Goal: Task Accomplishment & Management: Use online tool/utility

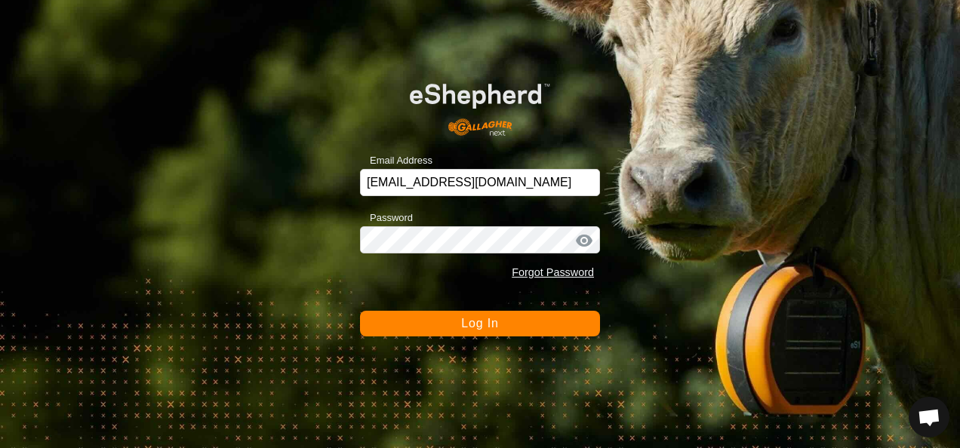
click at [472, 326] on span "Log In" at bounding box center [479, 323] width 37 height 13
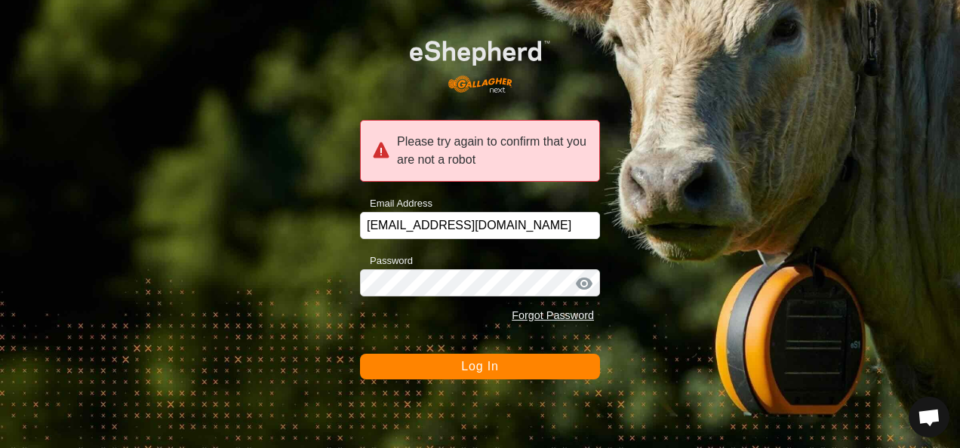
click at [478, 367] on span "Log In" at bounding box center [479, 366] width 37 height 13
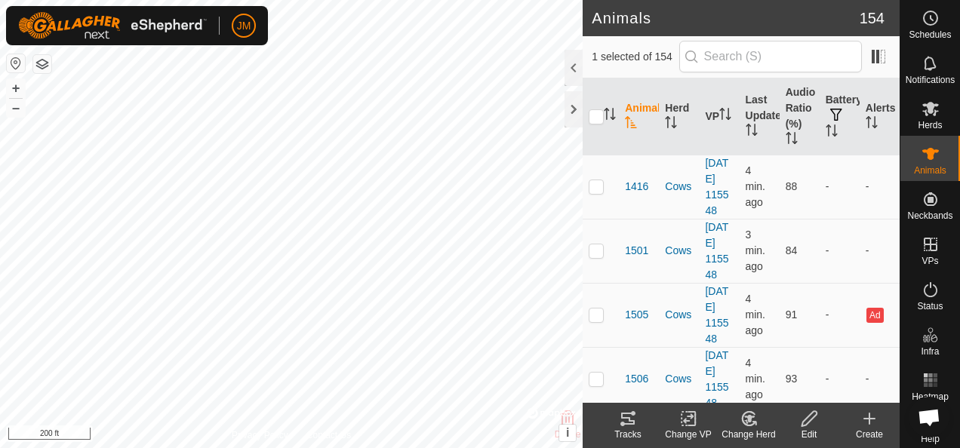
click at [625, 420] on icon at bounding box center [628, 419] width 18 height 18
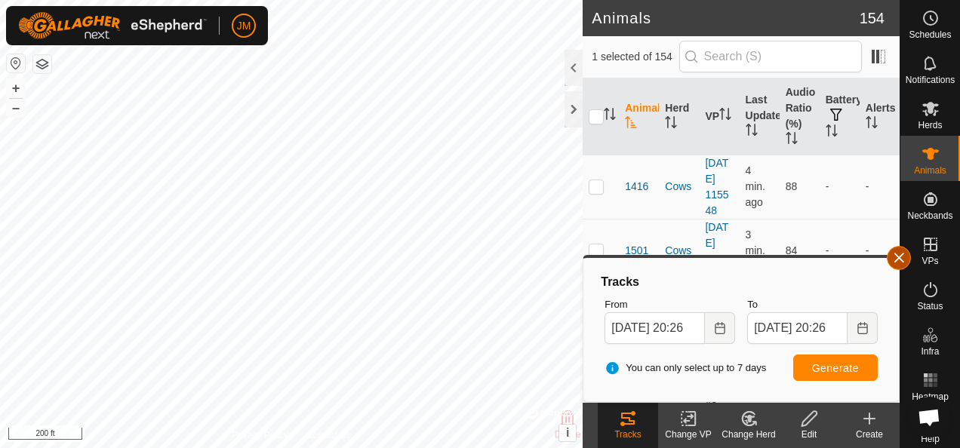
click at [904, 255] on button "button" at bounding box center [899, 258] width 24 height 24
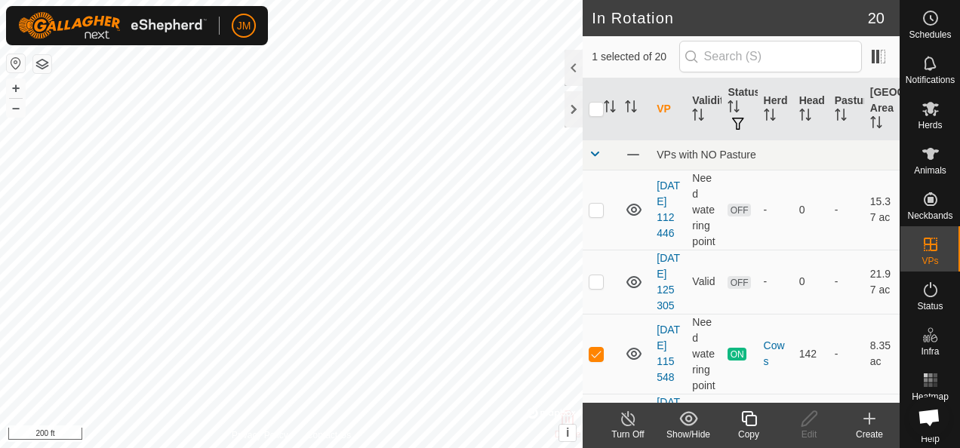
checkbox input "false"
checkbox input "true"
click at [805, 417] on icon at bounding box center [809, 419] width 19 height 18
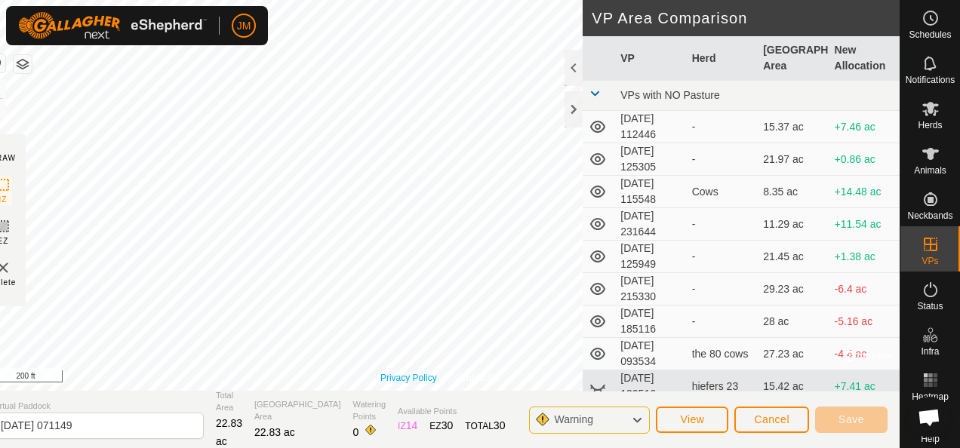
click at [392, 384] on div "Privacy Policy Contact Us 2184 2365253296 Cows [DATE] 115548 + – ⇧ i © Mapbox ,…" at bounding box center [439, 195] width 919 height 391
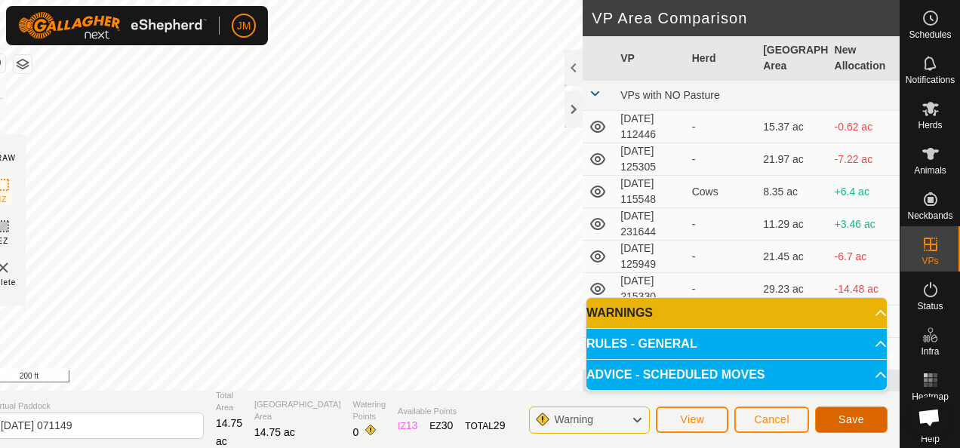
click at [857, 420] on span "Save" at bounding box center [852, 420] width 26 height 12
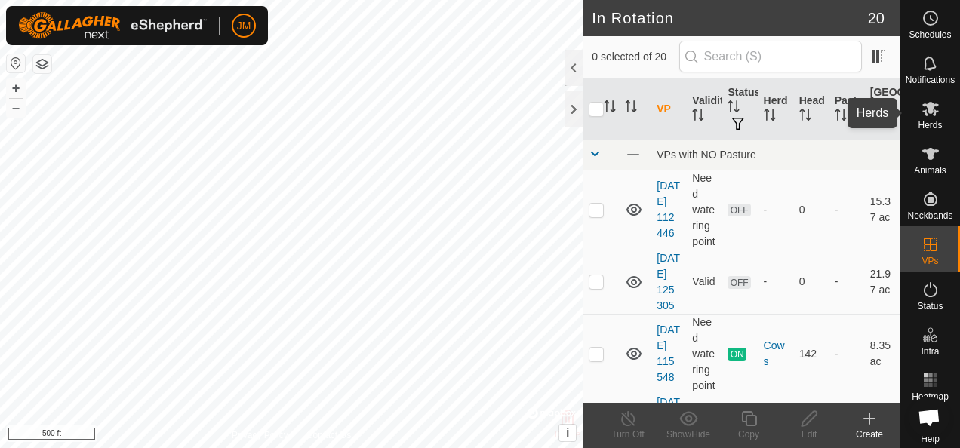
drag, startPoint x: 921, startPoint y: 105, endPoint x: 914, endPoint y: 116, distance: 13.2
click at [922, 105] on icon at bounding box center [930, 109] width 17 height 14
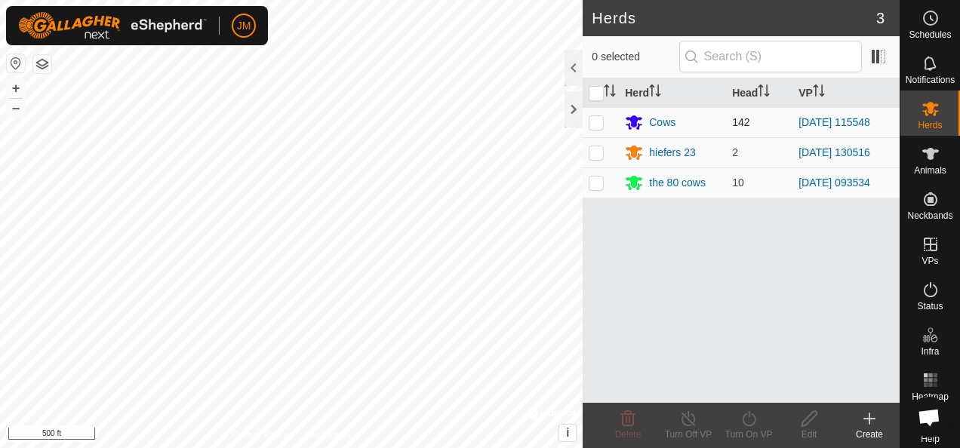
click at [598, 120] on p-checkbox at bounding box center [596, 122] width 15 height 12
checkbox input "true"
click at [743, 417] on icon at bounding box center [749, 418] width 14 height 15
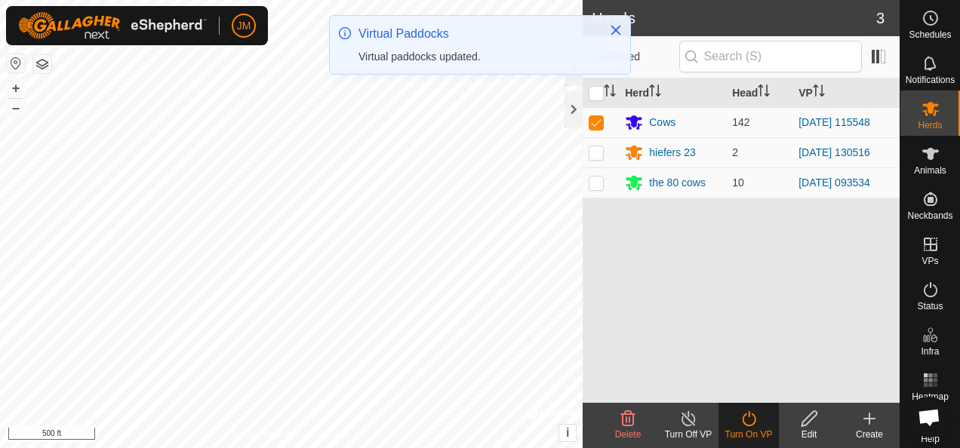
click at [746, 417] on icon at bounding box center [749, 419] width 19 height 18
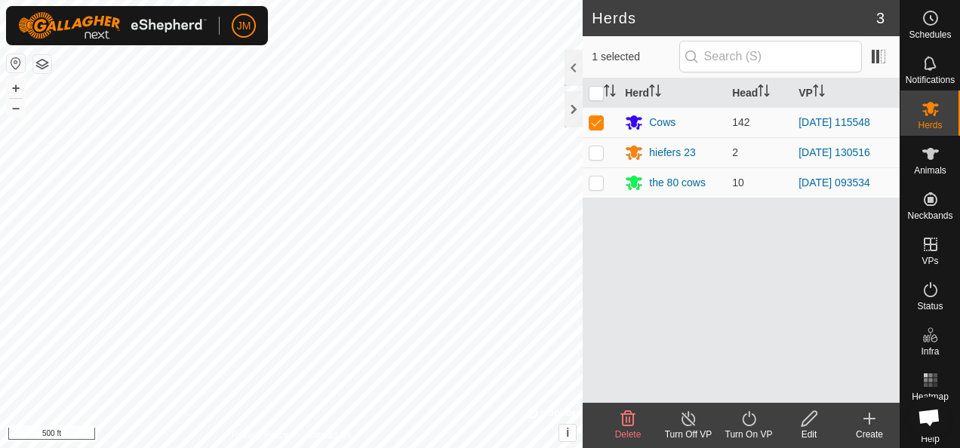
click at [750, 417] on icon at bounding box center [749, 419] width 19 height 18
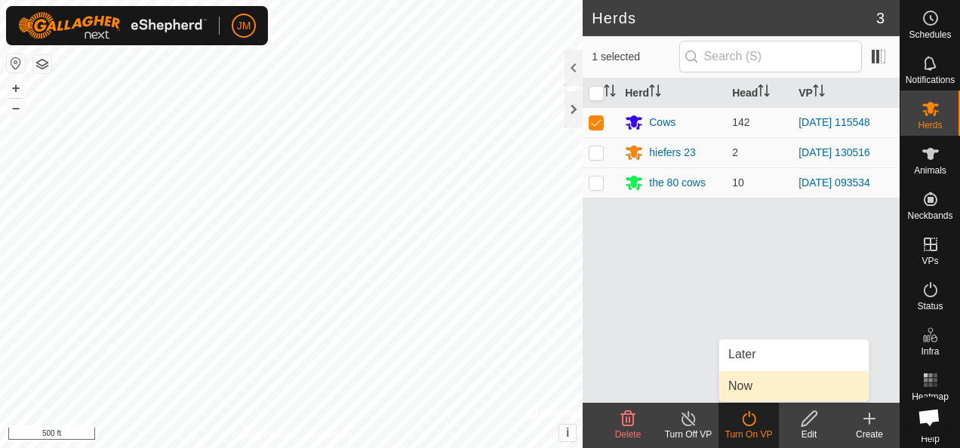
click at [748, 393] on link "Now" at bounding box center [793, 386] width 149 height 30
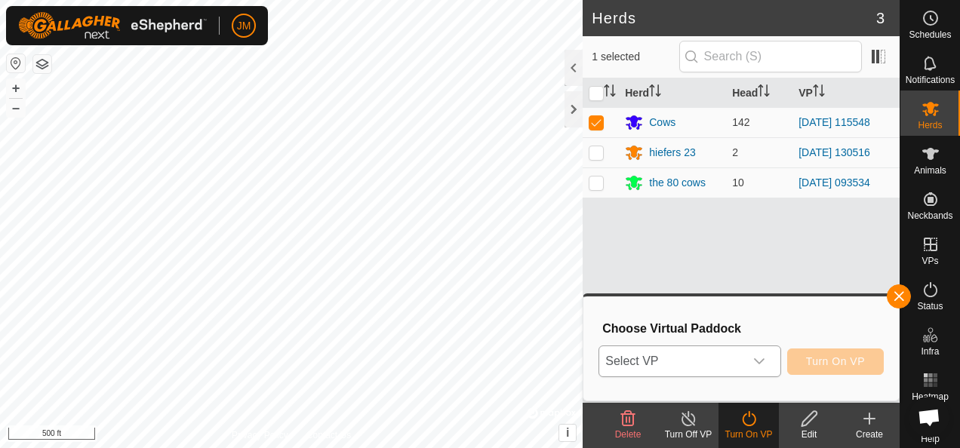
click at [765, 362] on icon "dropdown trigger" at bounding box center [759, 362] width 12 height 12
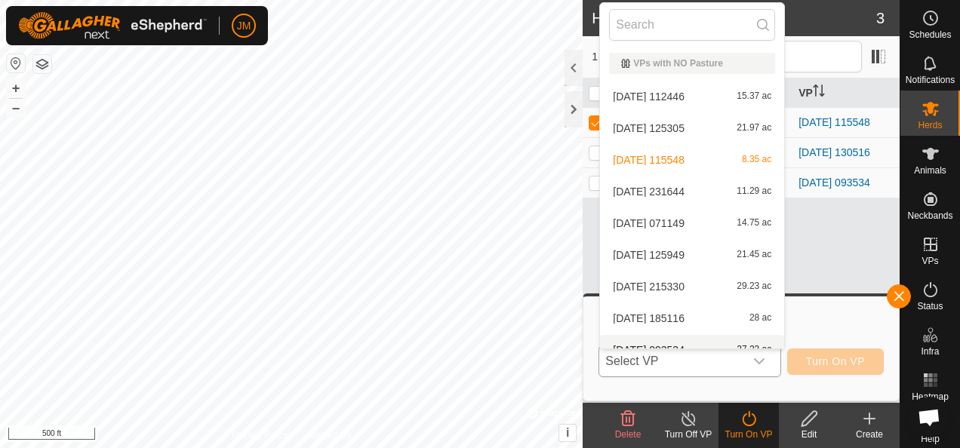
scroll to position [17, 0]
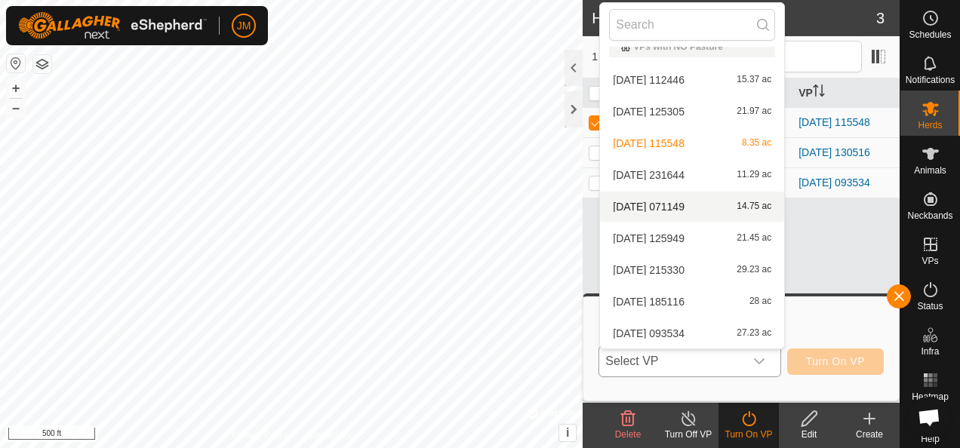
click at [679, 206] on li "[DATE] 071149 14.75 ac" at bounding box center [692, 207] width 184 height 30
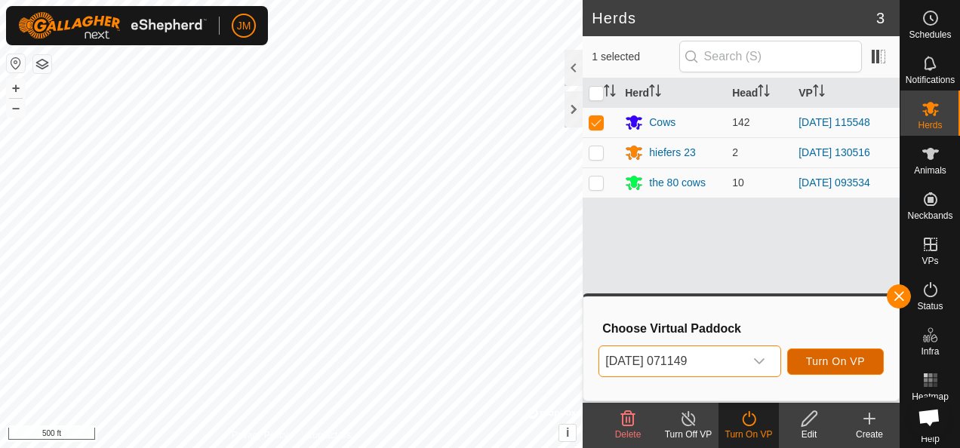
click at [838, 356] on span "Turn On VP" at bounding box center [835, 362] width 59 height 12
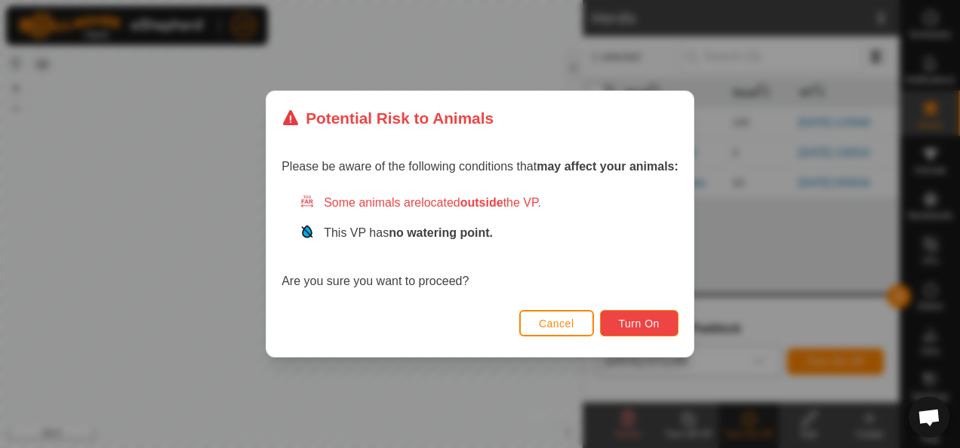
click at [657, 319] on span "Turn On" at bounding box center [639, 324] width 41 height 12
